Goal: Find specific page/section: Find specific page/section

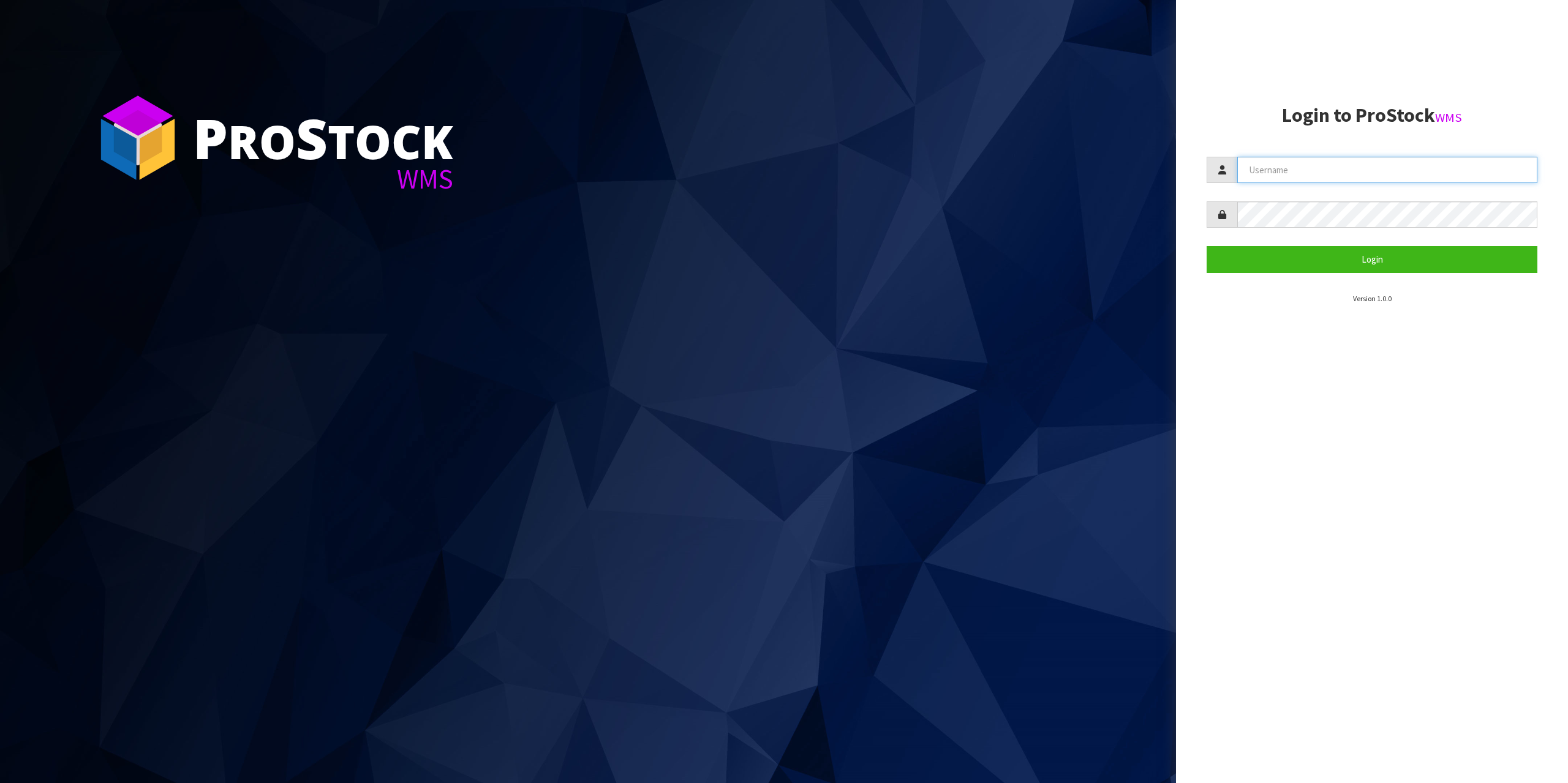
click at [1392, 160] on input "text" at bounding box center [1388, 170] width 300 height 27
type input "zubairmoolla"
click at [1206, 246] on button "Login" at bounding box center [1372, 260] width 331 height 27
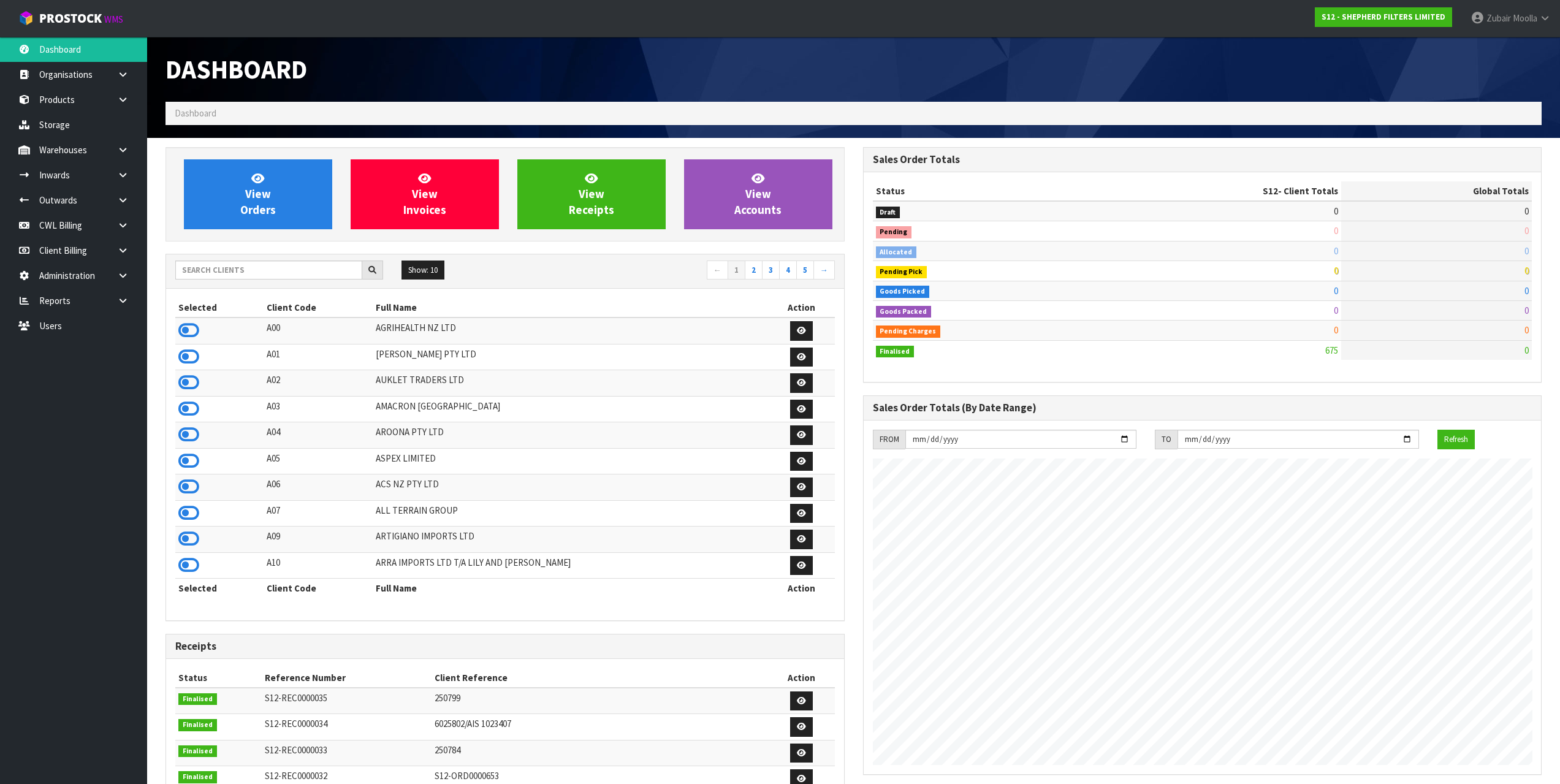
scroll to position [769, 697]
click at [319, 267] on input "text" at bounding box center [269, 270] width 187 height 19
type input "ENSYSTEX"
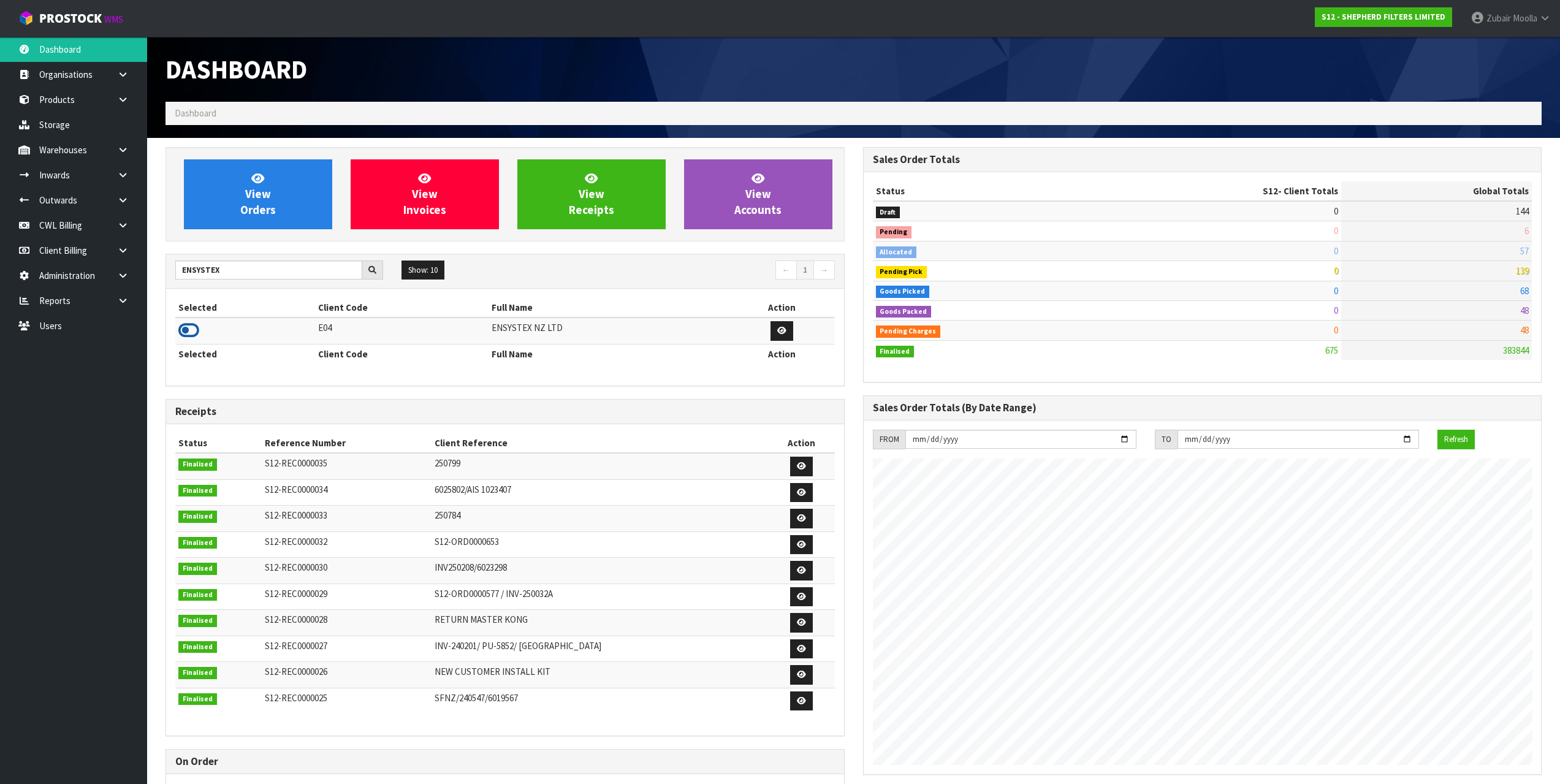
click at [183, 333] on icon at bounding box center [188, 330] width 21 height 18
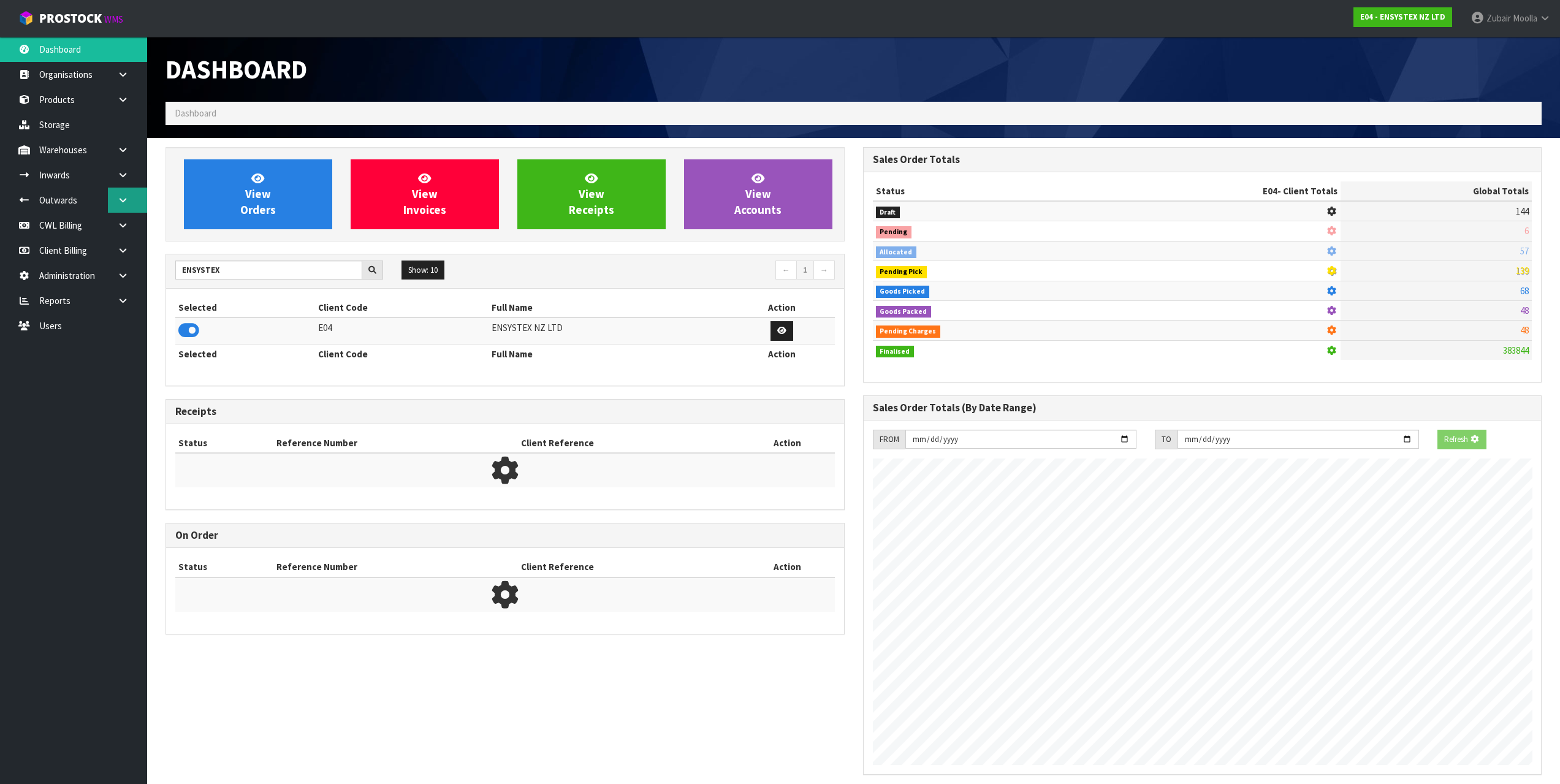
click at [124, 192] on link at bounding box center [127, 200] width 39 height 25
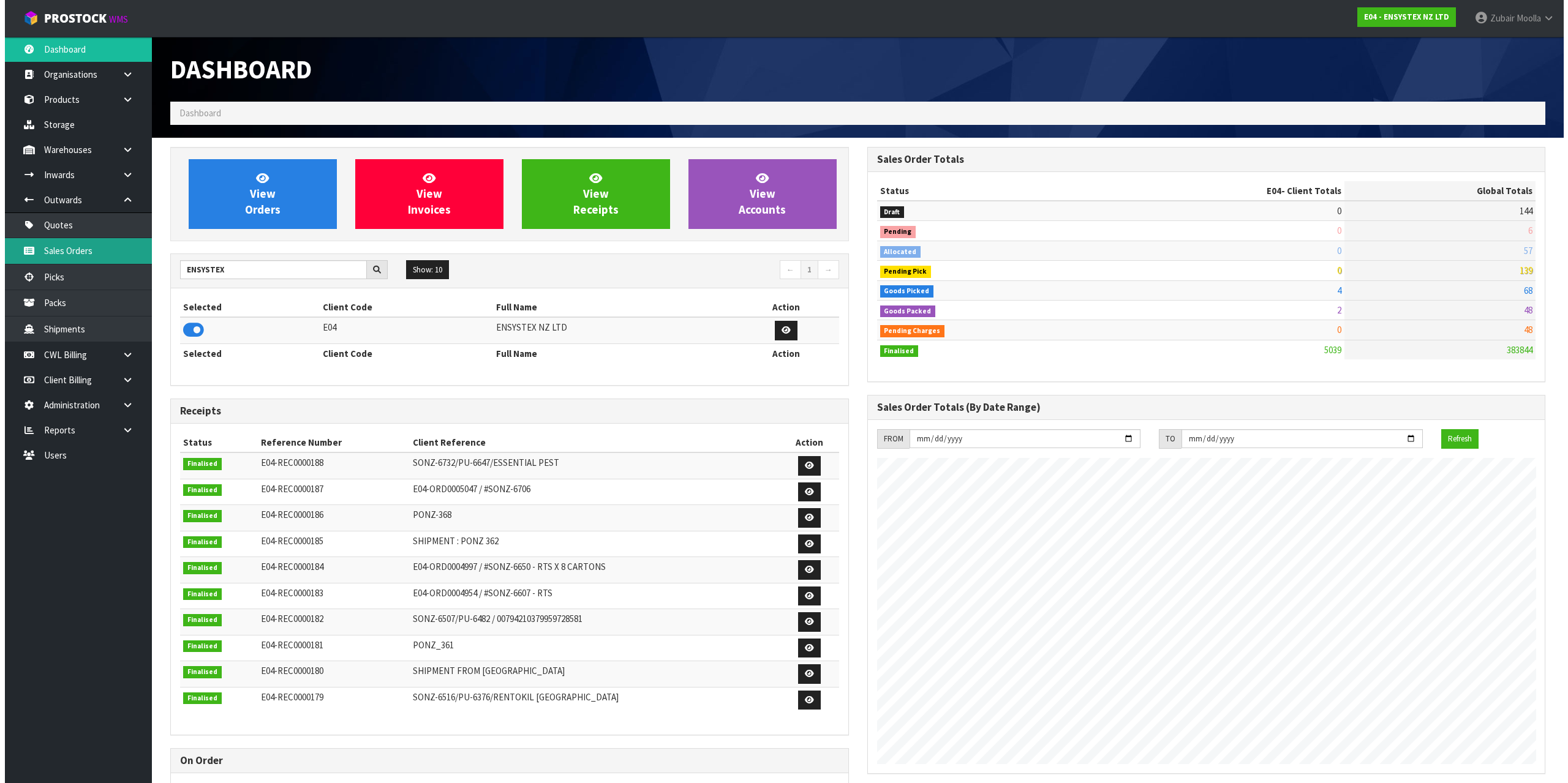
scroll to position [927, 697]
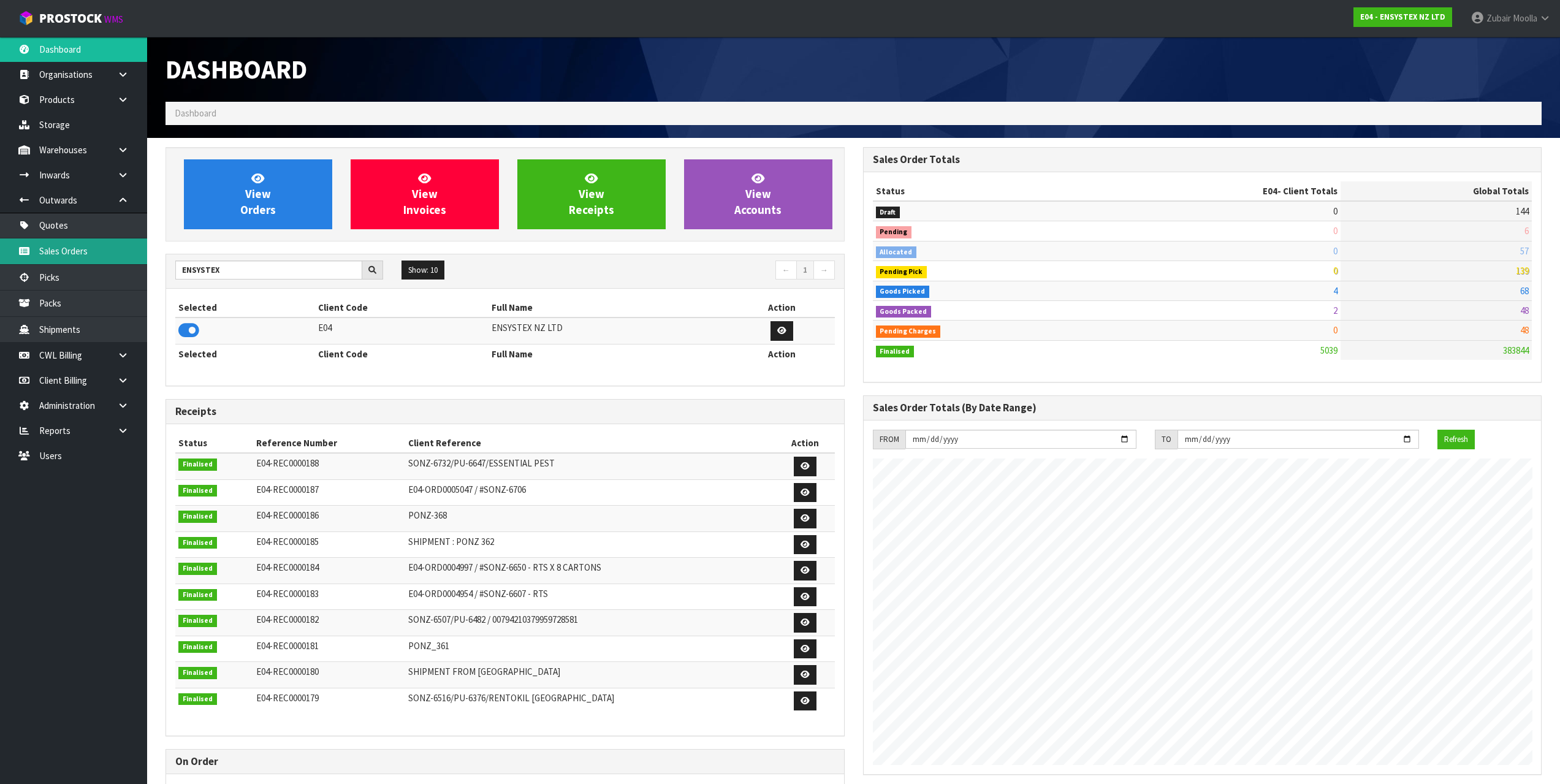
click at [70, 255] on link "Sales Orders" at bounding box center [74, 251] width 147 height 25
